Goal: Task Accomplishment & Management: Use online tool/utility

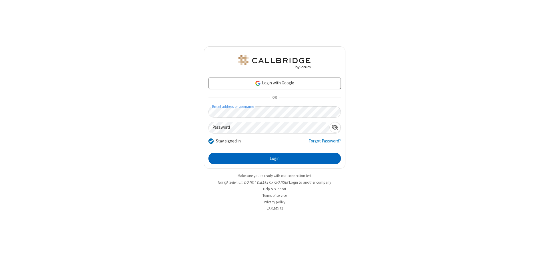
click at [275, 158] on button "Login" at bounding box center [275, 158] width 132 height 11
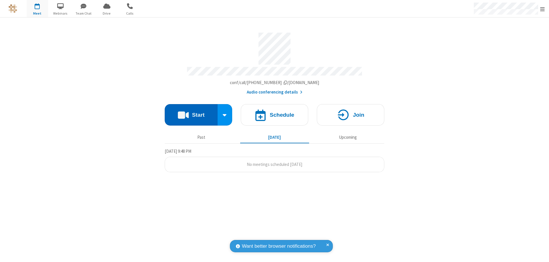
click at [191, 112] on button "Start" at bounding box center [191, 114] width 53 height 21
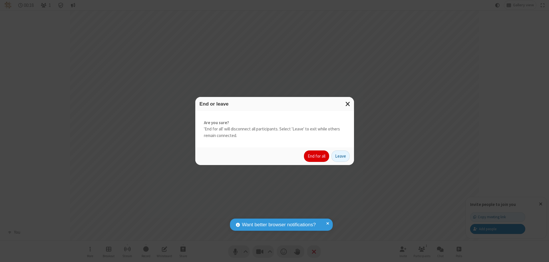
click at [317, 156] on button "End for all" at bounding box center [316, 155] width 25 height 11
